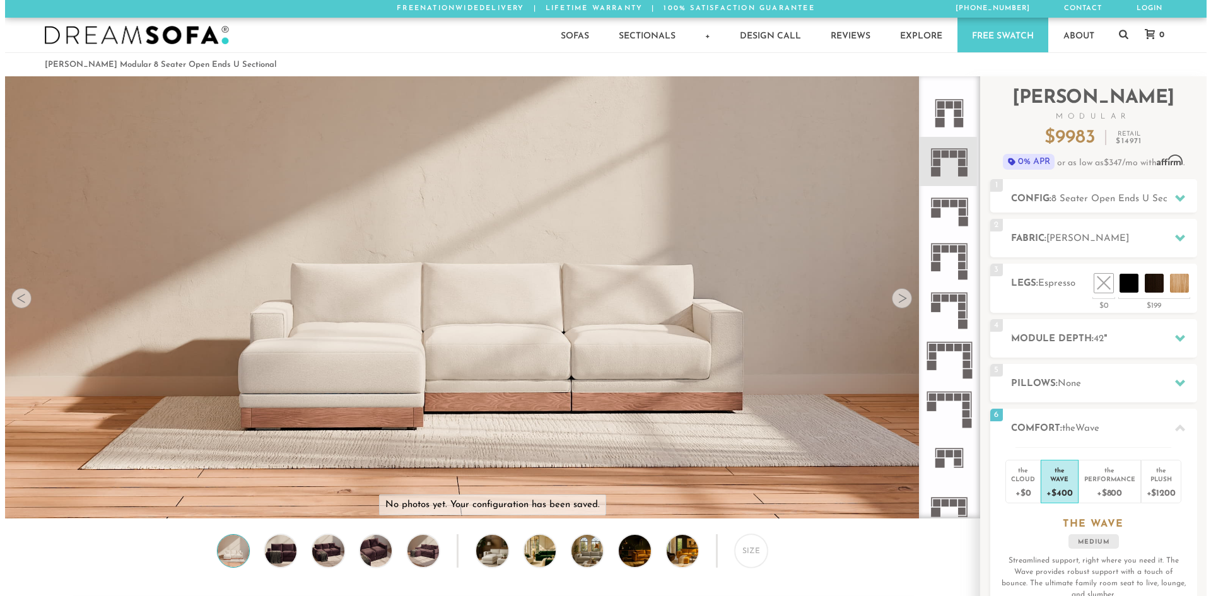
scroll to position [14773, 1192]
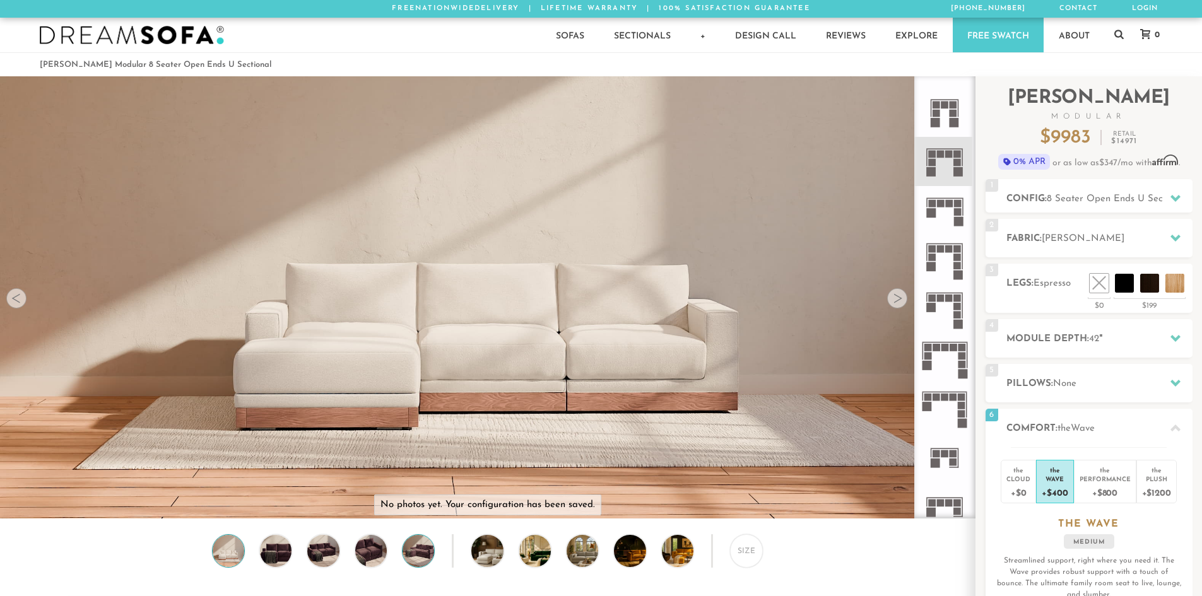
click at [420, 554] on img at bounding box center [418, 551] width 38 height 32
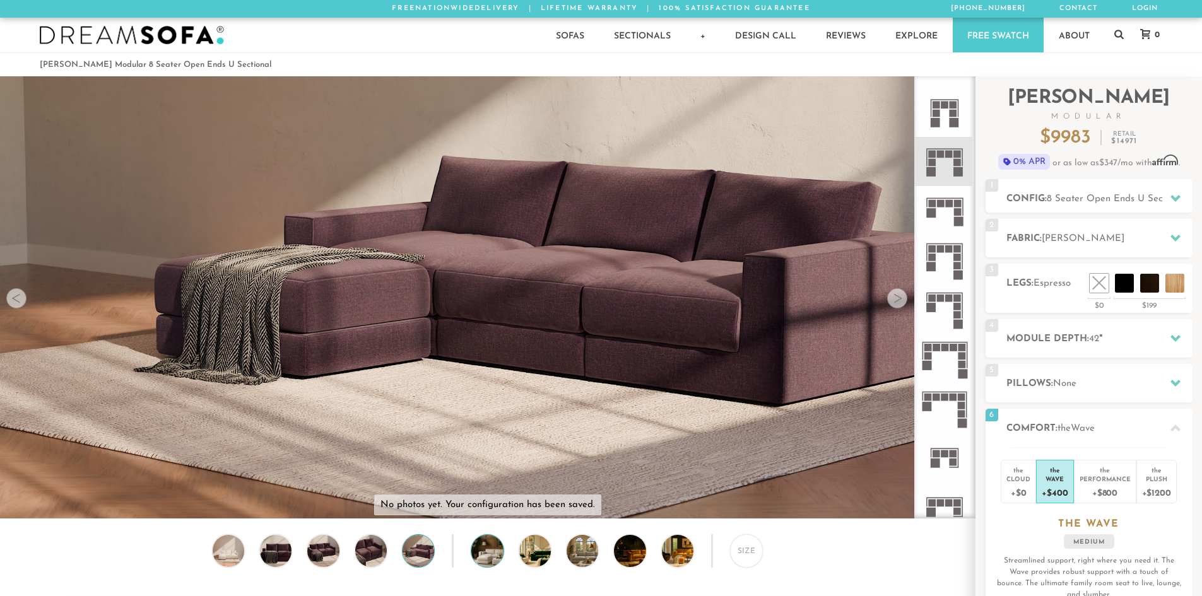
click at [484, 558] on img at bounding box center [499, 551] width 56 height 32
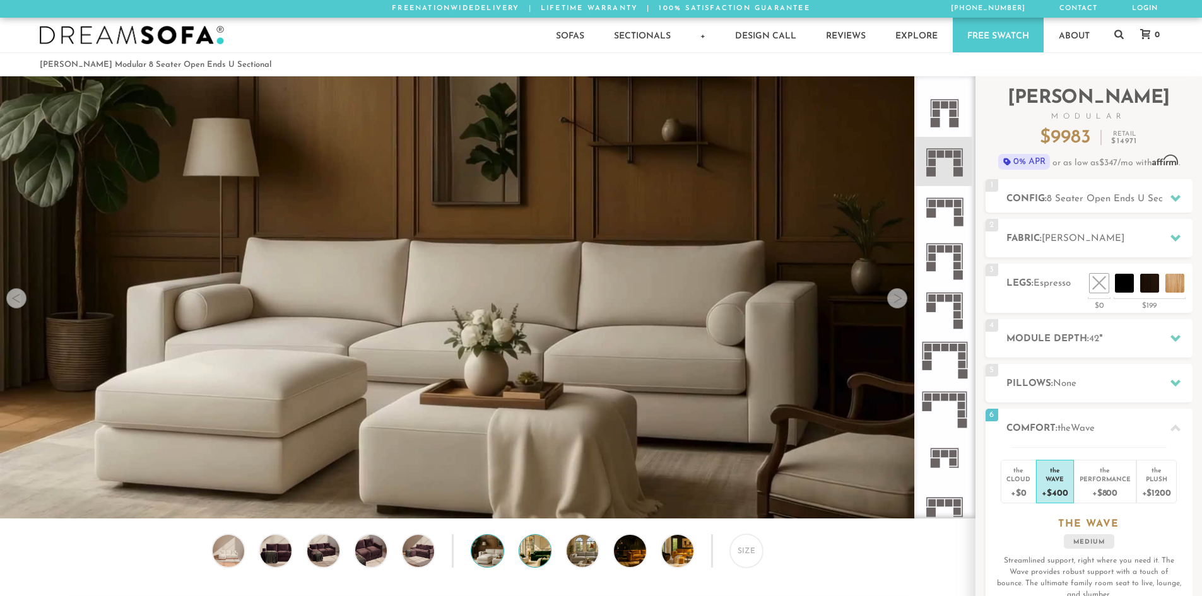
click at [543, 560] on img at bounding box center [547, 551] width 56 height 32
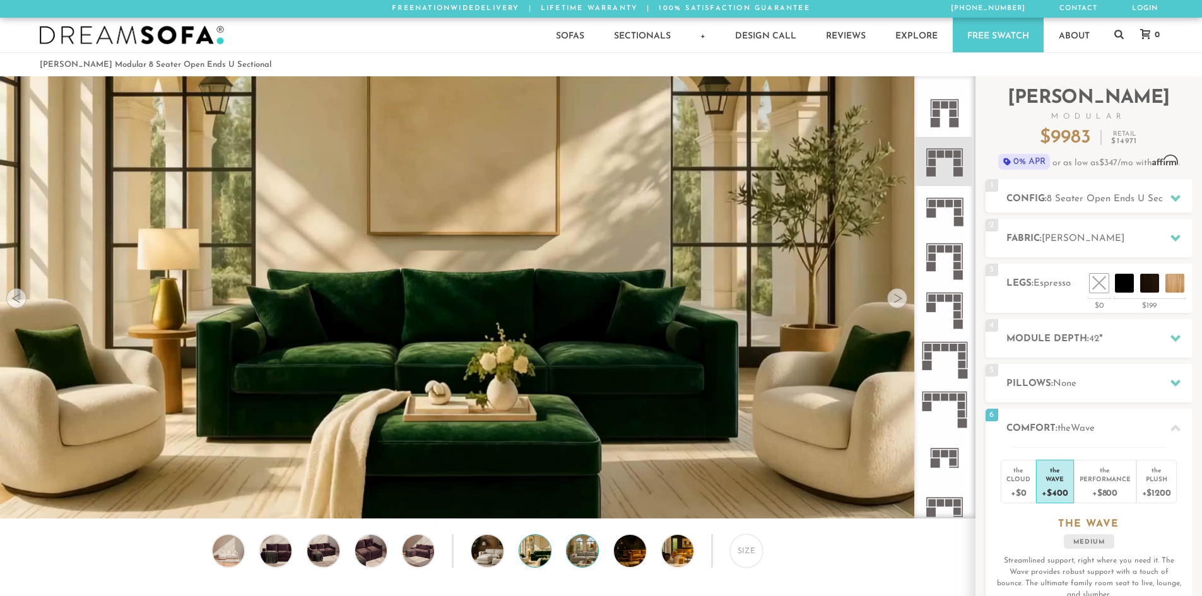
click at [589, 567] on img at bounding box center [595, 551] width 56 height 32
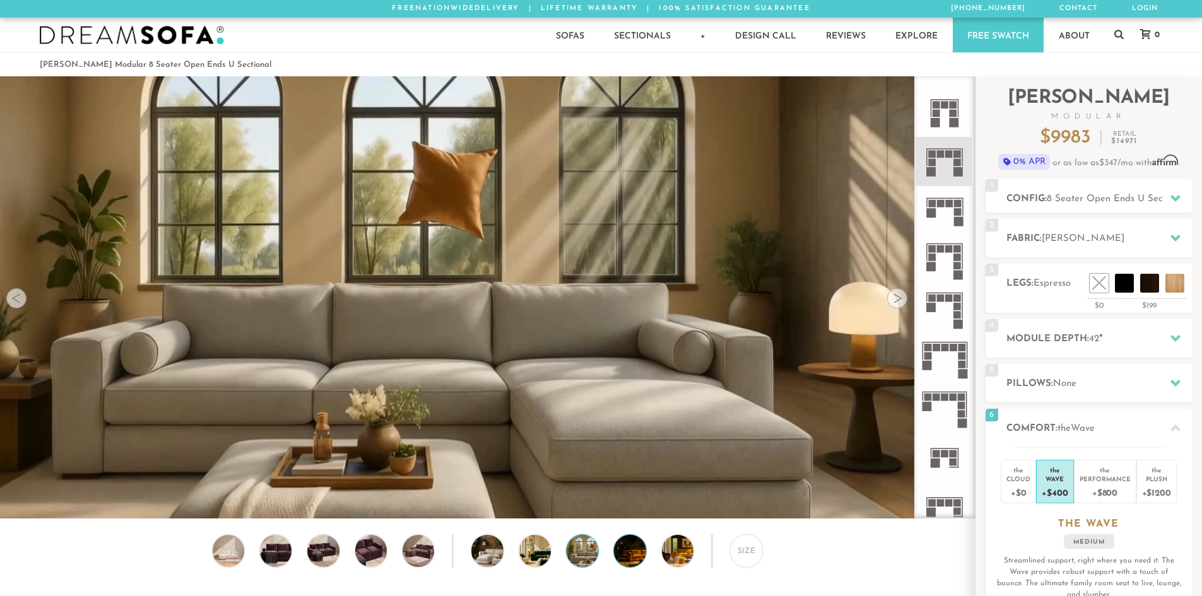
click at [635, 557] on img at bounding box center [642, 551] width 56 height 32
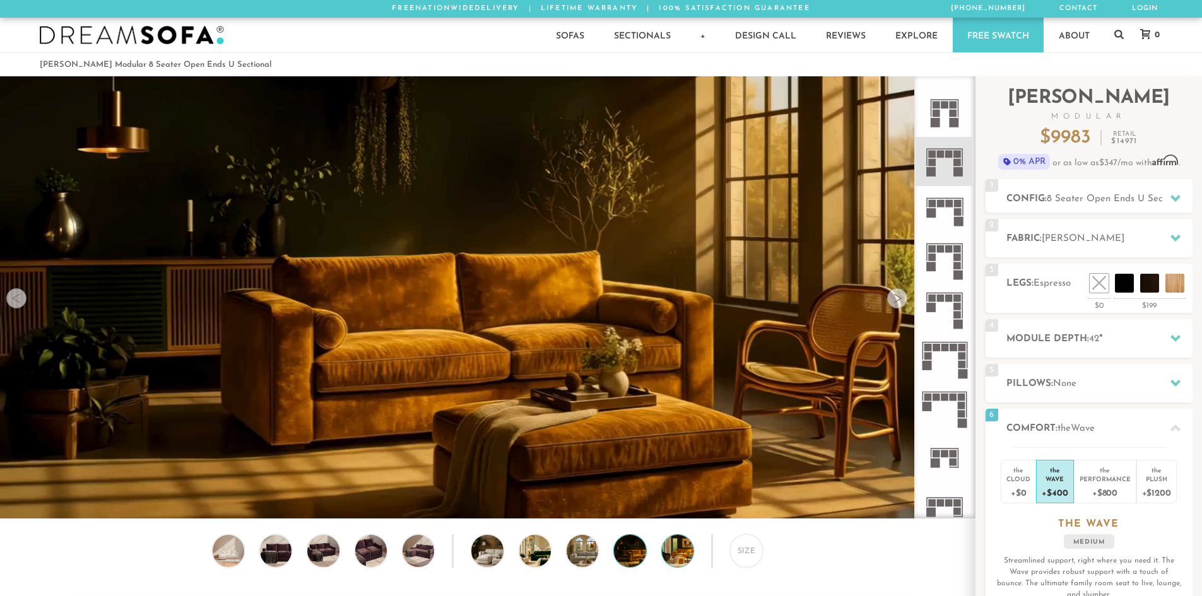
click at [680, 562] on img at bounding box center [690, 551] width 56 height 32
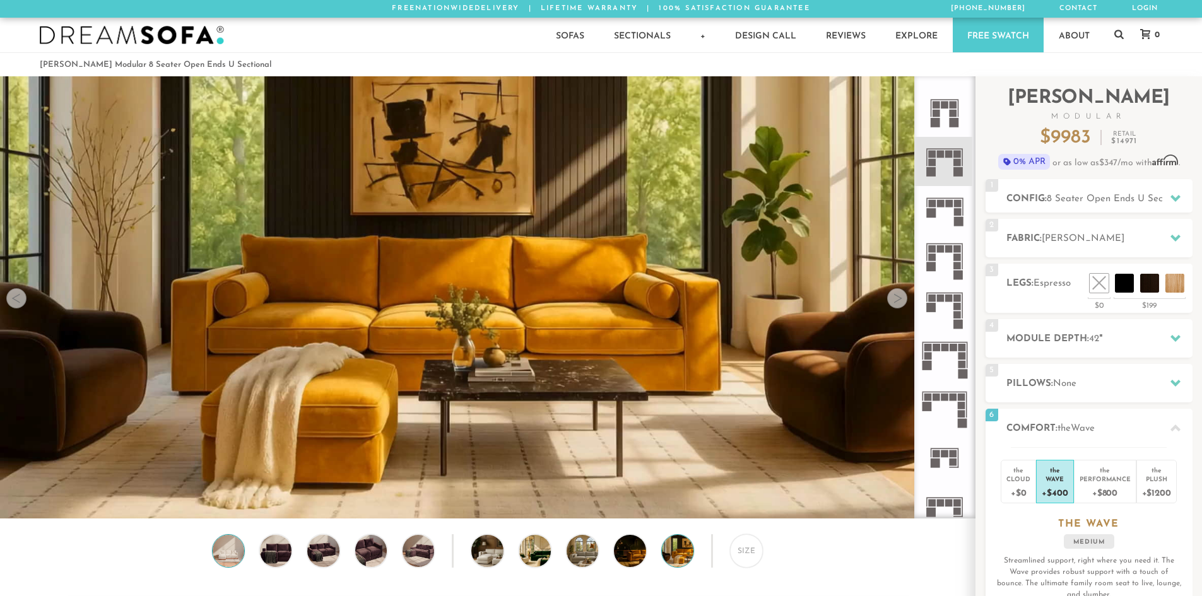
click at [233, 554] on img at bounding box center [228, 551] width 38 height 32
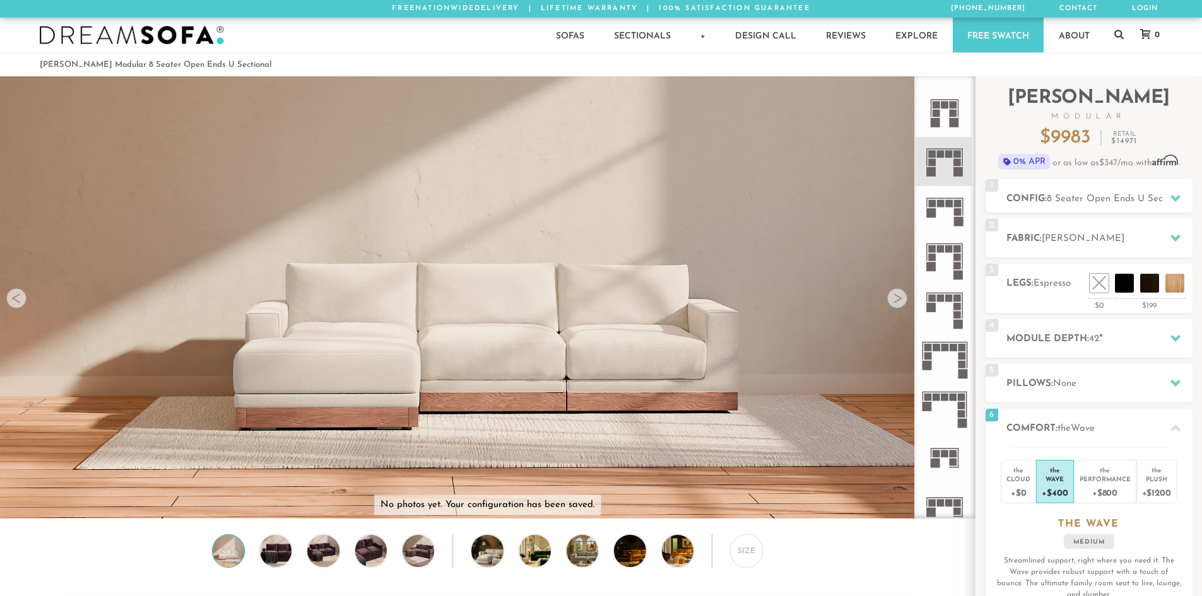
click at [259, 314] on video at bounding box center [487, 242] width 975 height 488
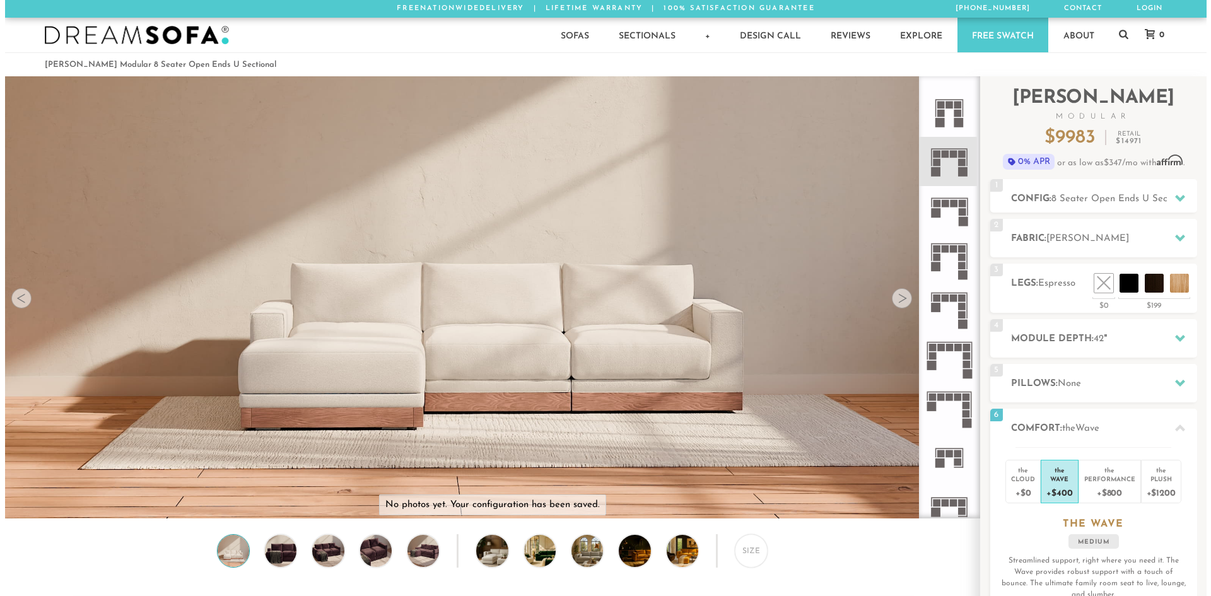
scroll to position [9, 10]
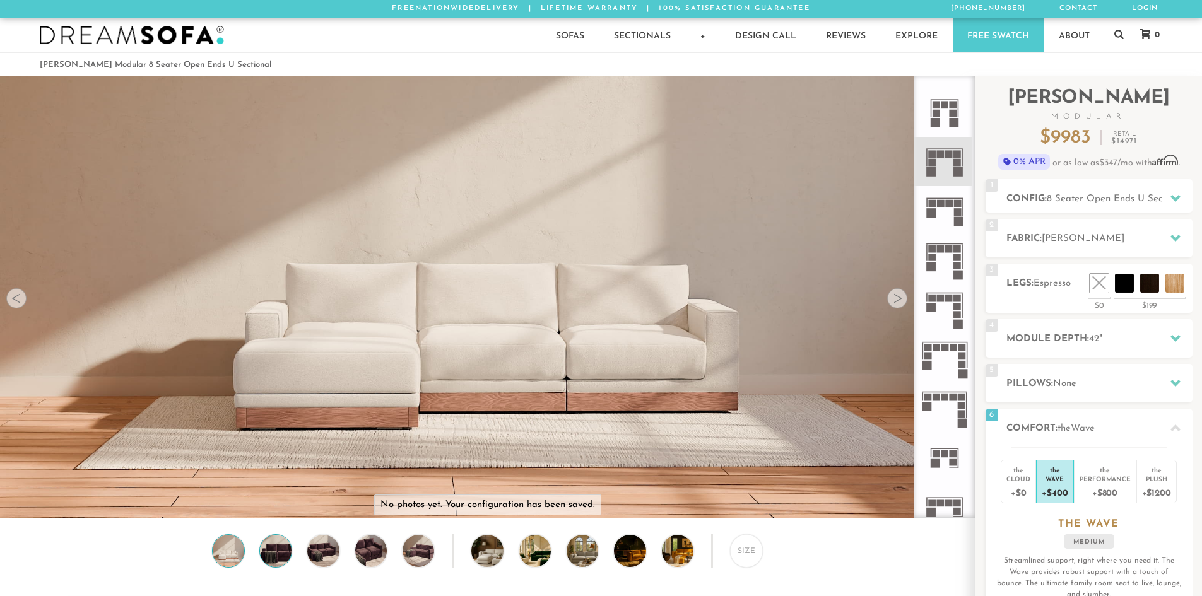
click at [275, 567] on img at bounding box center [276, 551] width 38 height 32
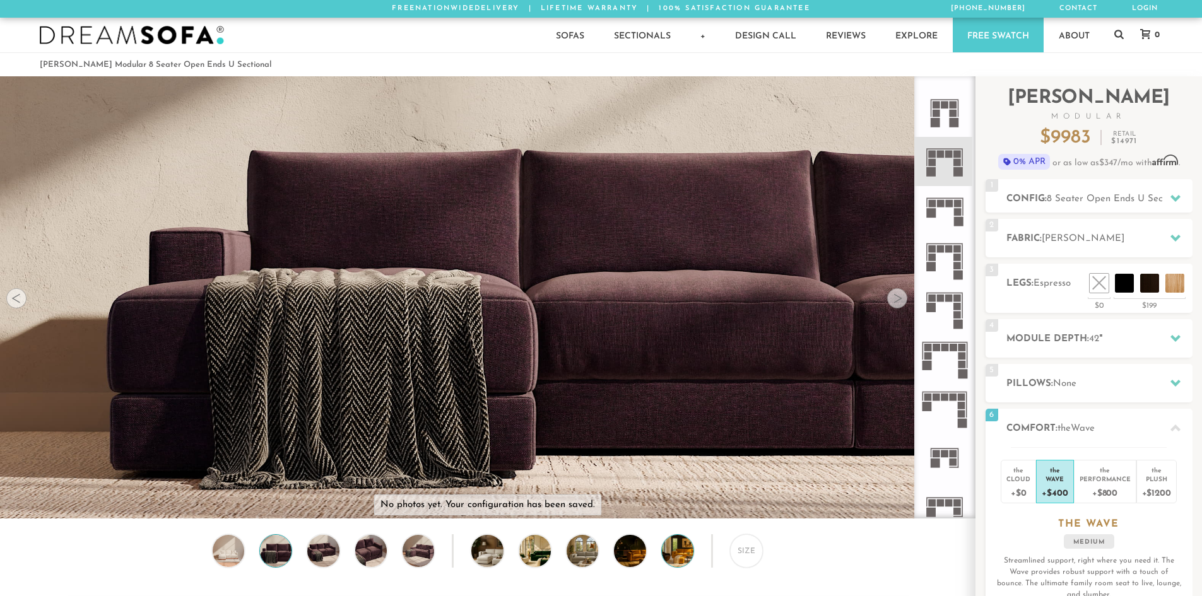
click at [669, 554] on img at bounding box center [690, 551] width 56 height 32
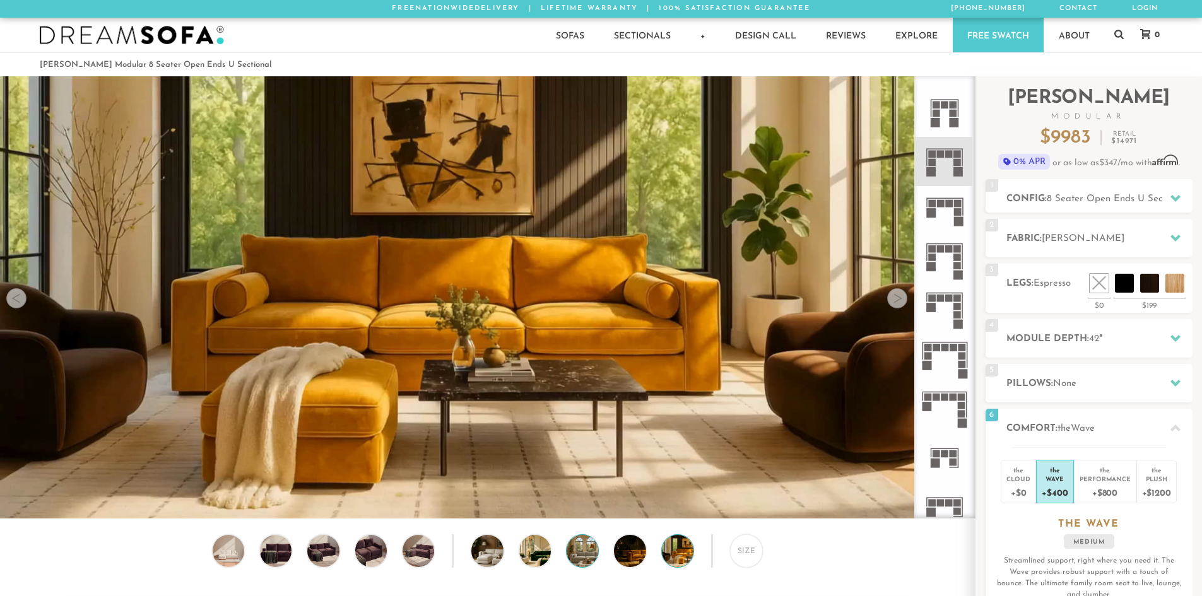
click at [584, 567] on div at bounding box center [582, 550] width 33 height 33
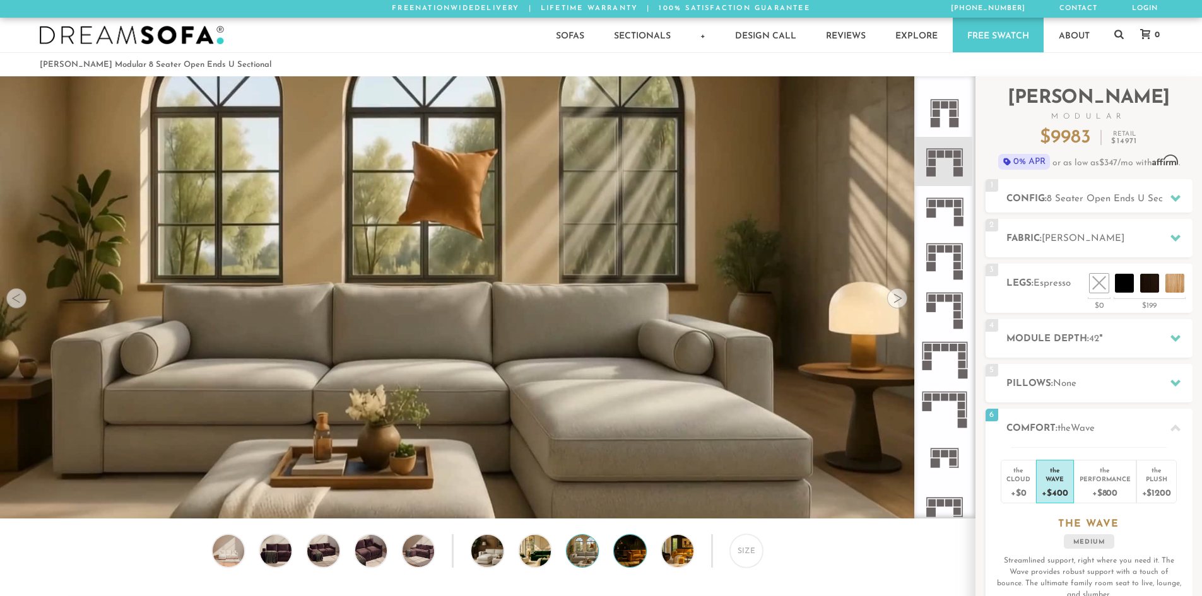
click at [634, 558] on img at bounding box center [642, 551] width 56 height 32
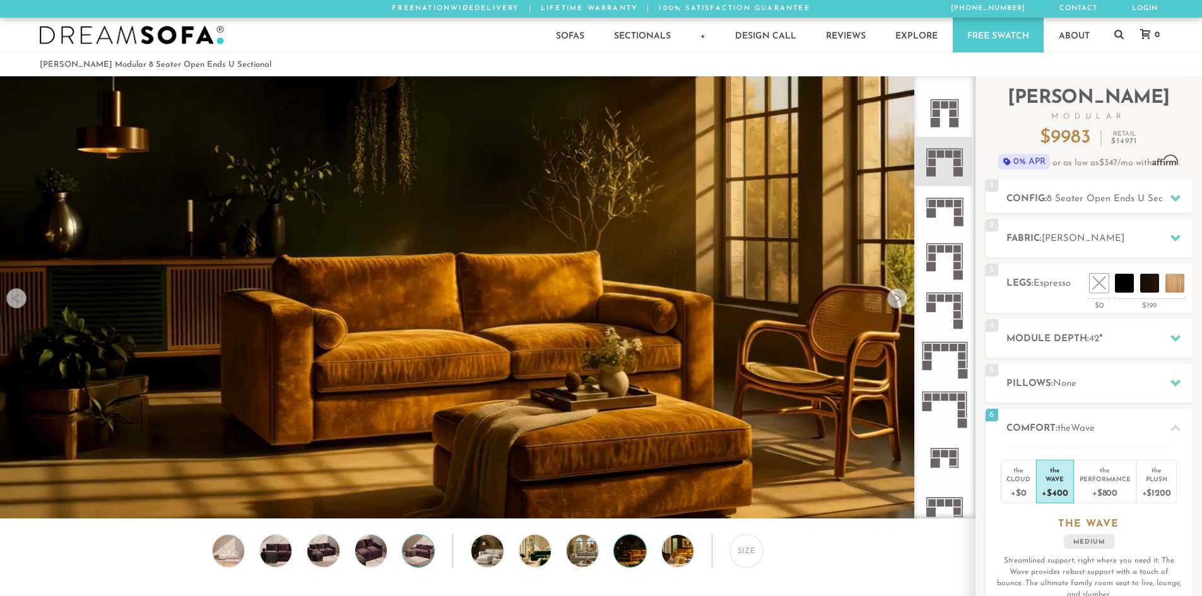
click at [426, 557] on img at bounding box center [418, 551] width 38 height 32
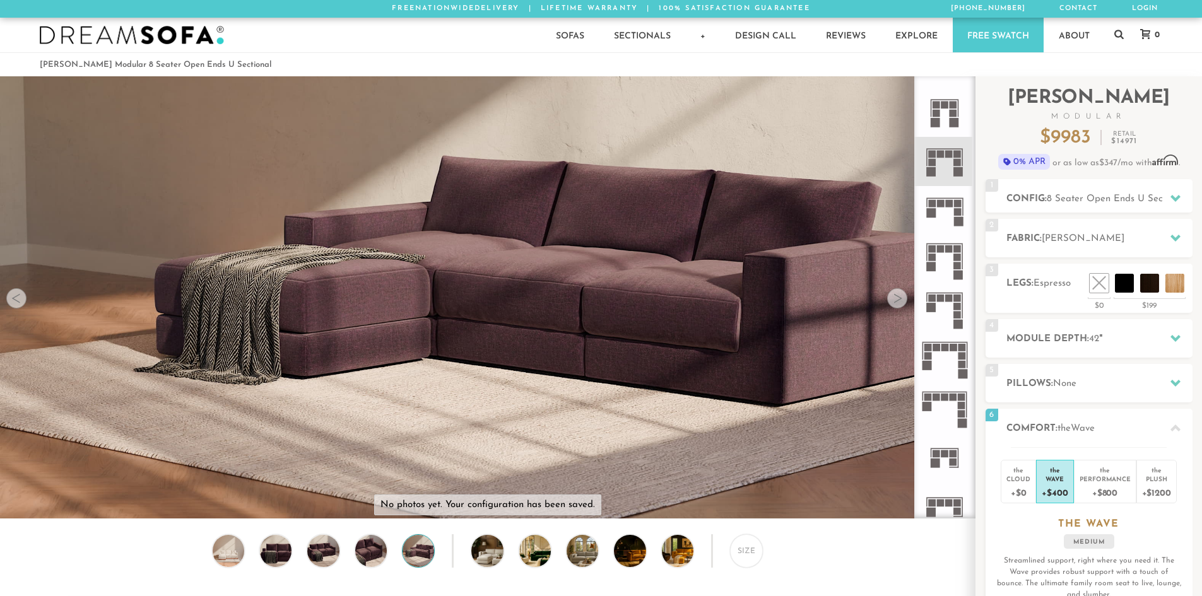
click at [789, 285] on video at bounding box center [487, 242] width 975 height 488
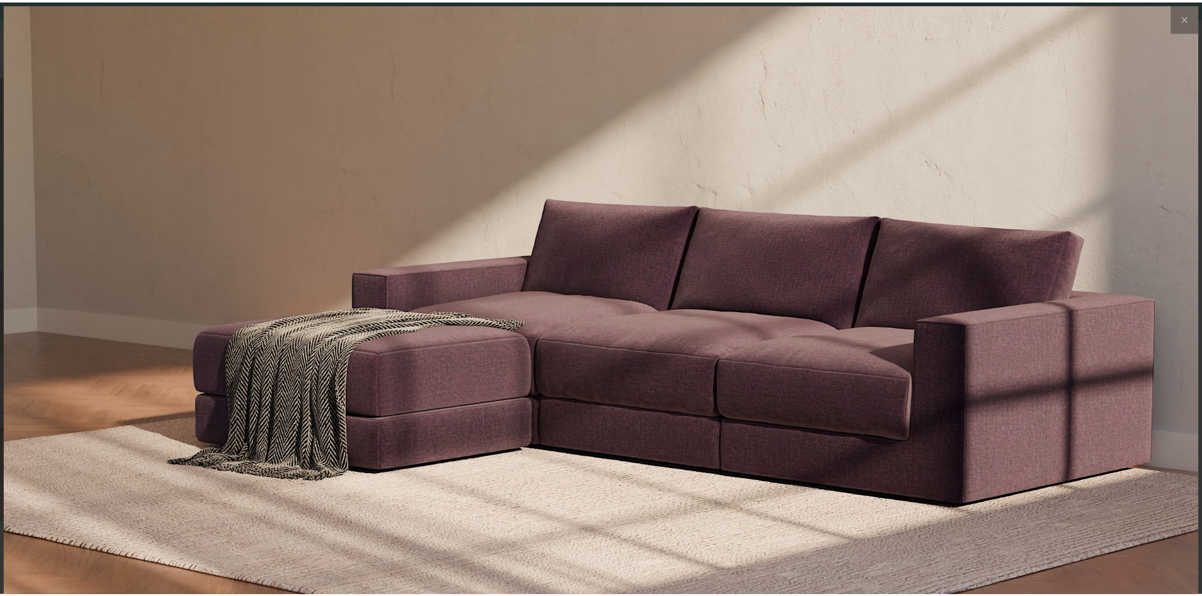
scroll to position [14791, 1202]
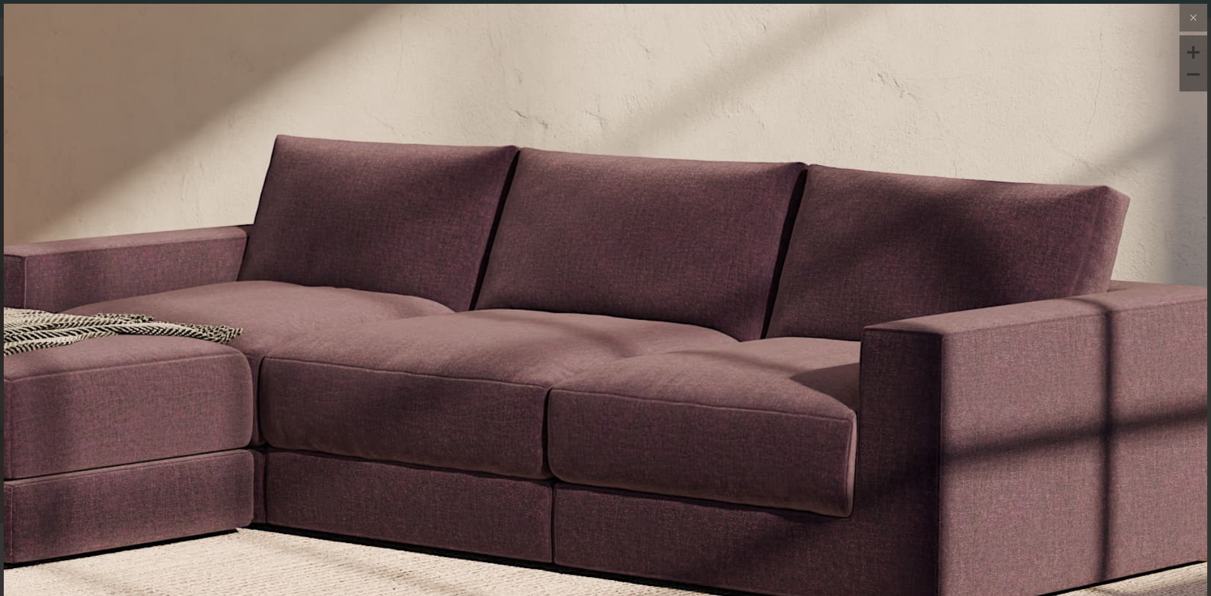
click at [796, 359] on img at bounding box center [364, 144] width 1895 height 632
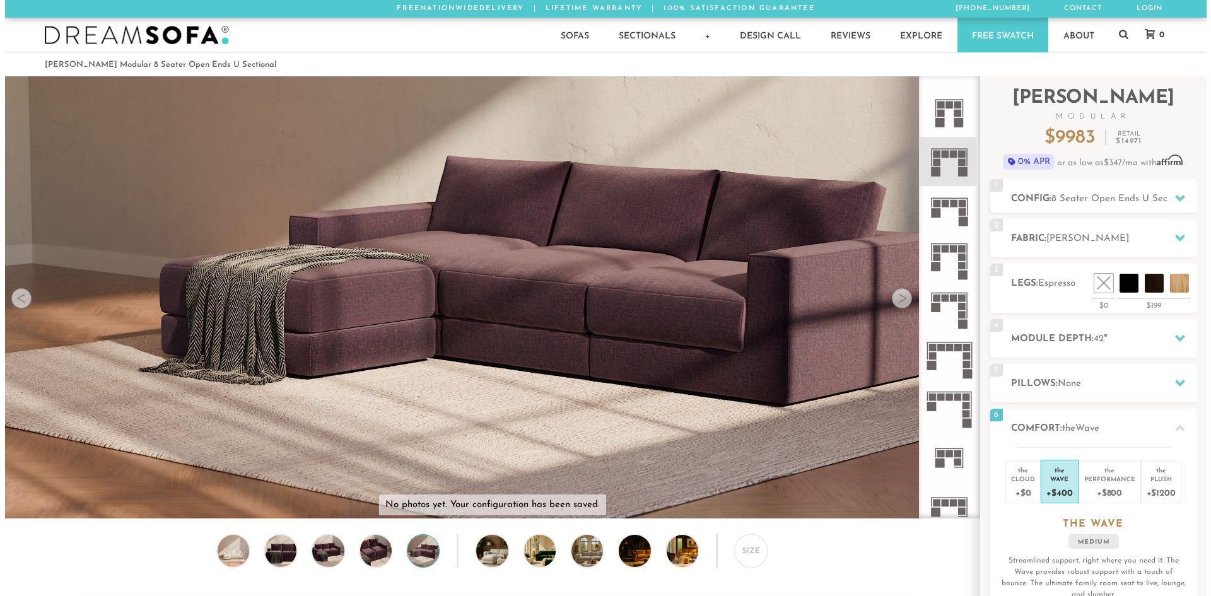
scroll to position [9, 10]
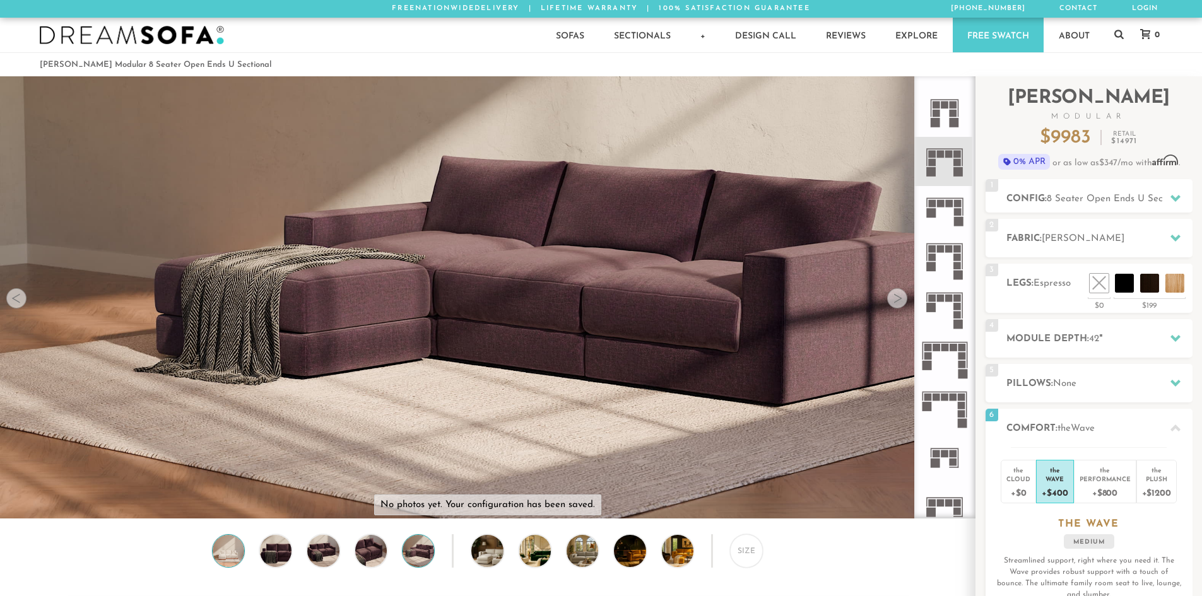
click at [231, 556] on img at bounding box center [228, 551] width 38 height 32
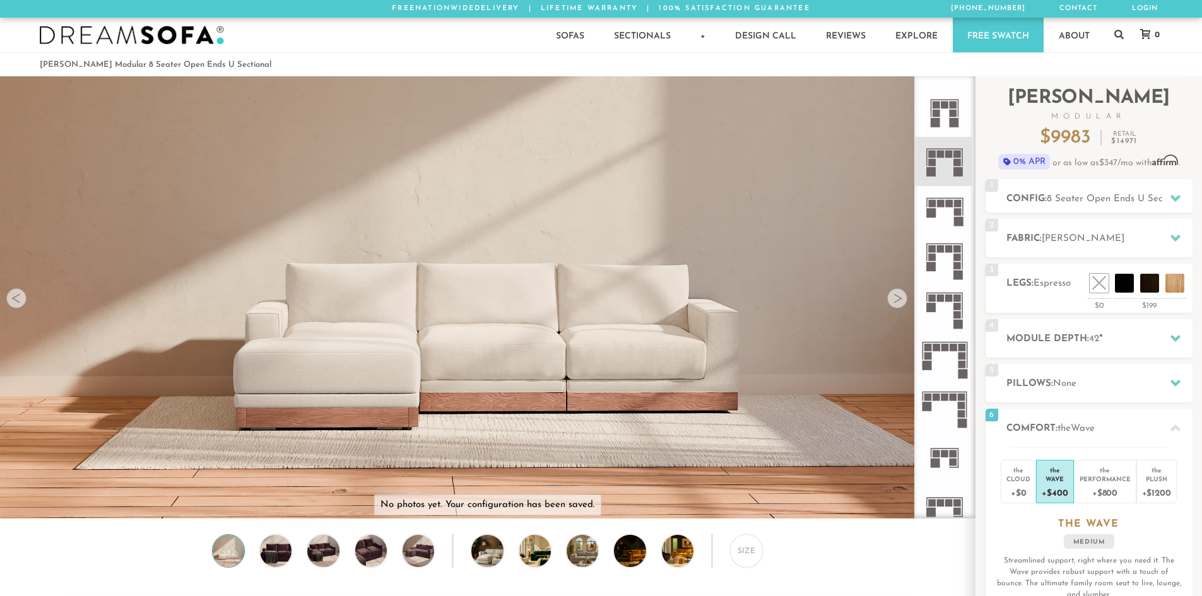
click at [725, 317] on video at bounding box center [487, 242] width 975 height 488
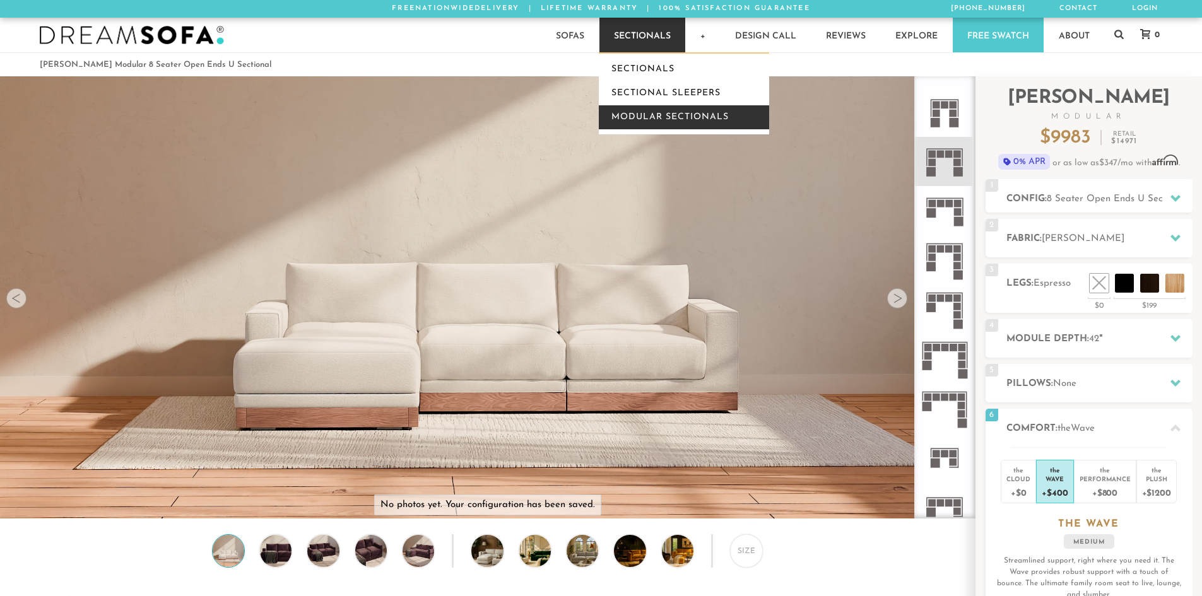
click at [649, 121] on link "Modular Sectionals" at bounding box center [684, 117] width 170 height 24
